Goal: Navigation & Orientation: Find specific page/section

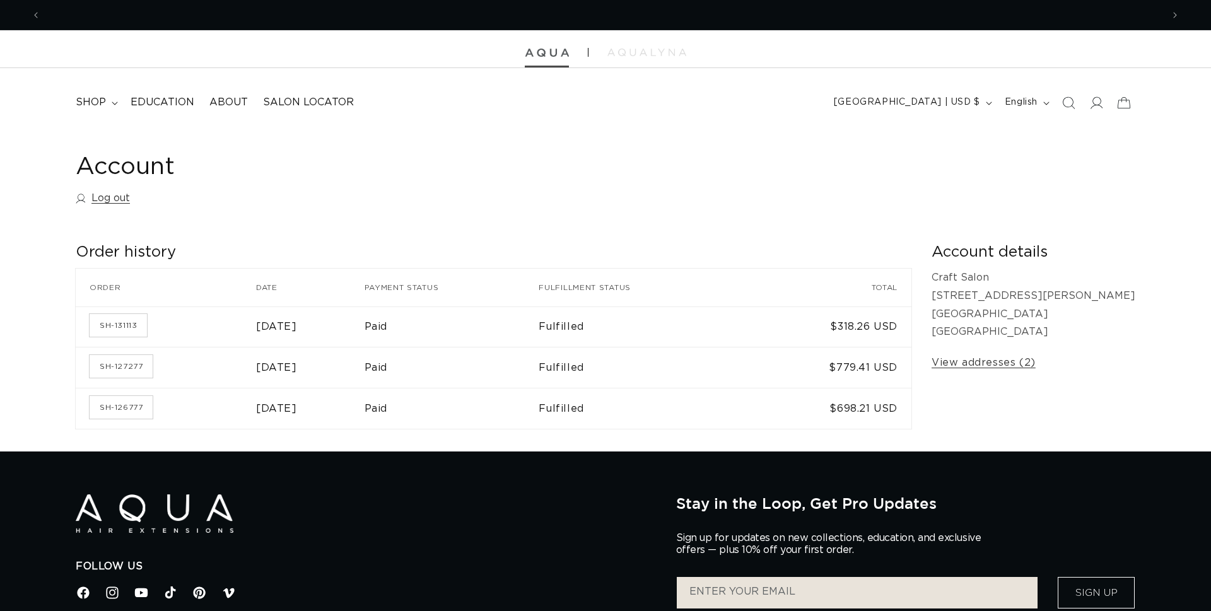
scroll to position [0, 1144]
click at [549, 54] on img at bounding box center [547, 53] width 44 height 9
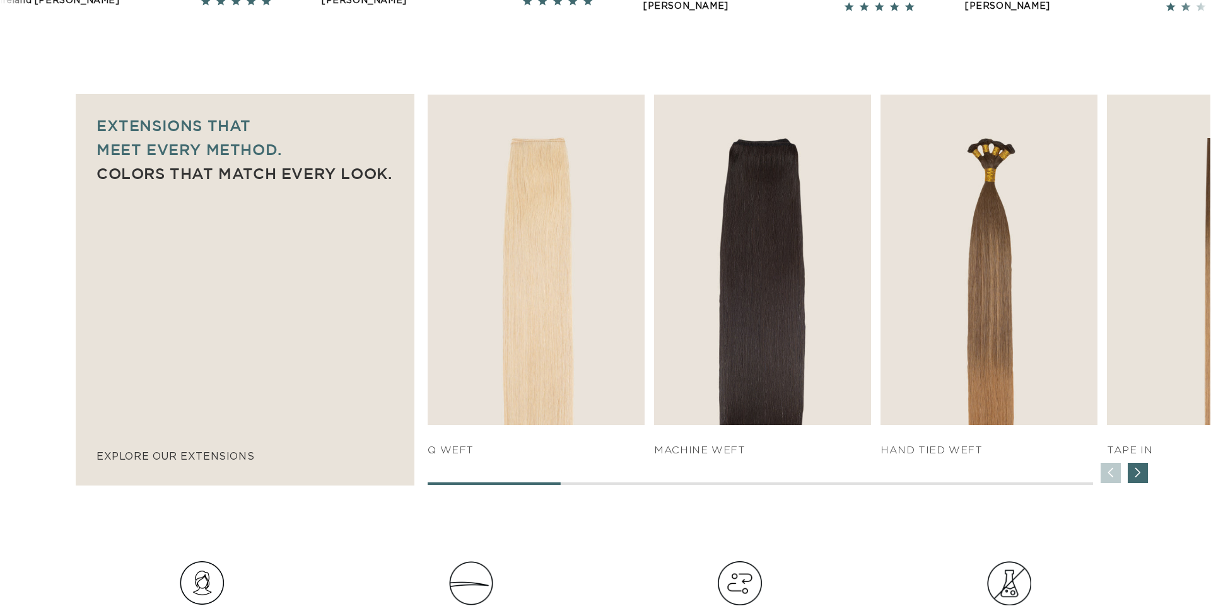
scroll to position [788, 0]
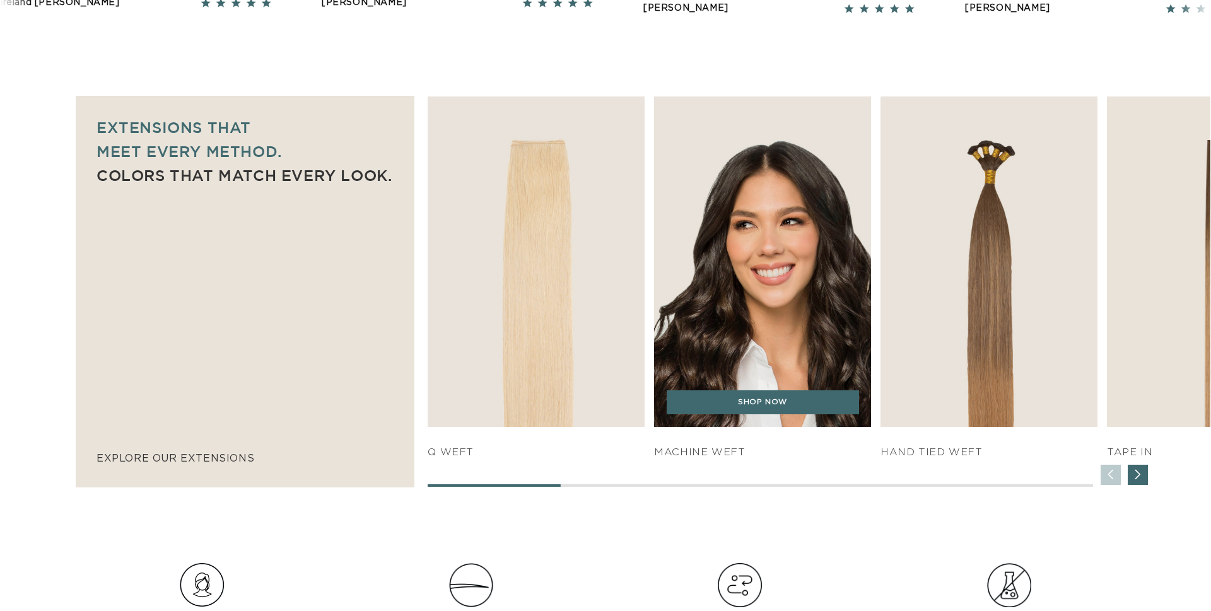
click at [760, 185] on img "2 / 7" at bounding box center [763, 261] width 228 height 347
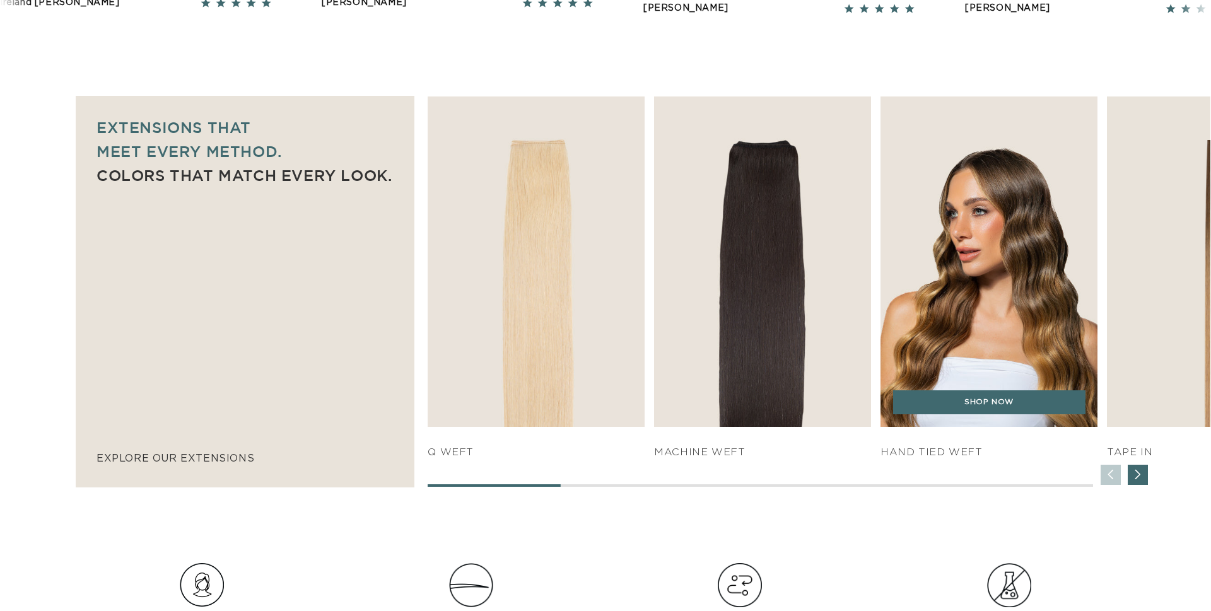
scroll to position [0, 1144]
click at [965, 286] on img "3 / 7" at bounding box center [989, 261] width 228 height 347
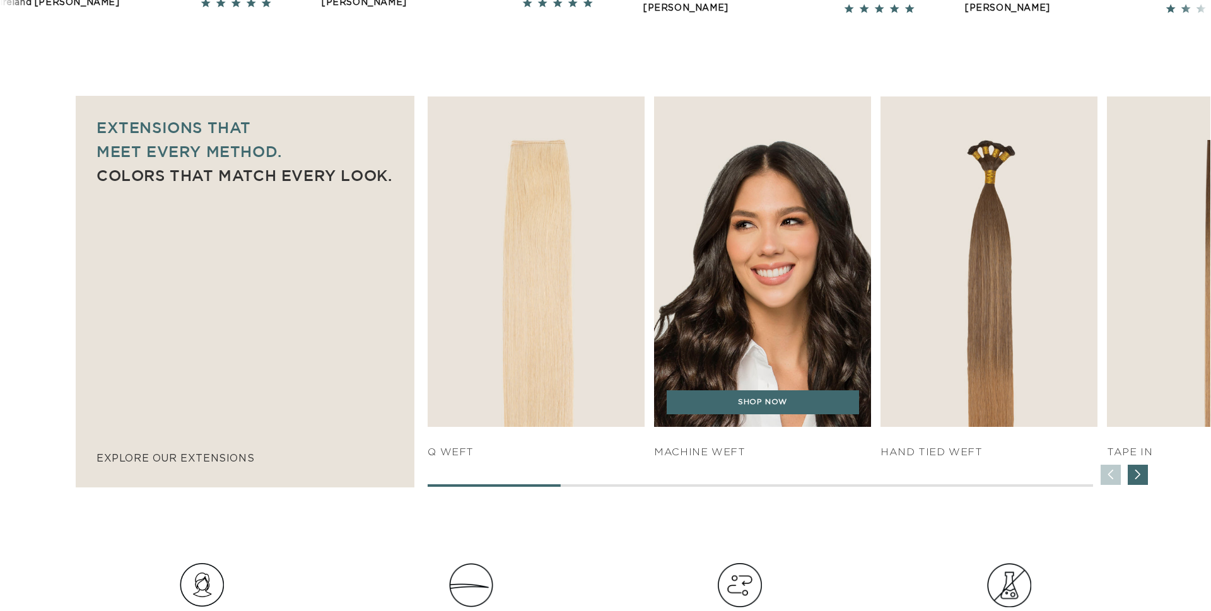
scroll to position [0, 0]
click at [803, 400] on link "SHOP NOW" at bounding box center [762, 402] width 192 height 24
